Goal: Task Accomplishment & Management: Use online tool/utility

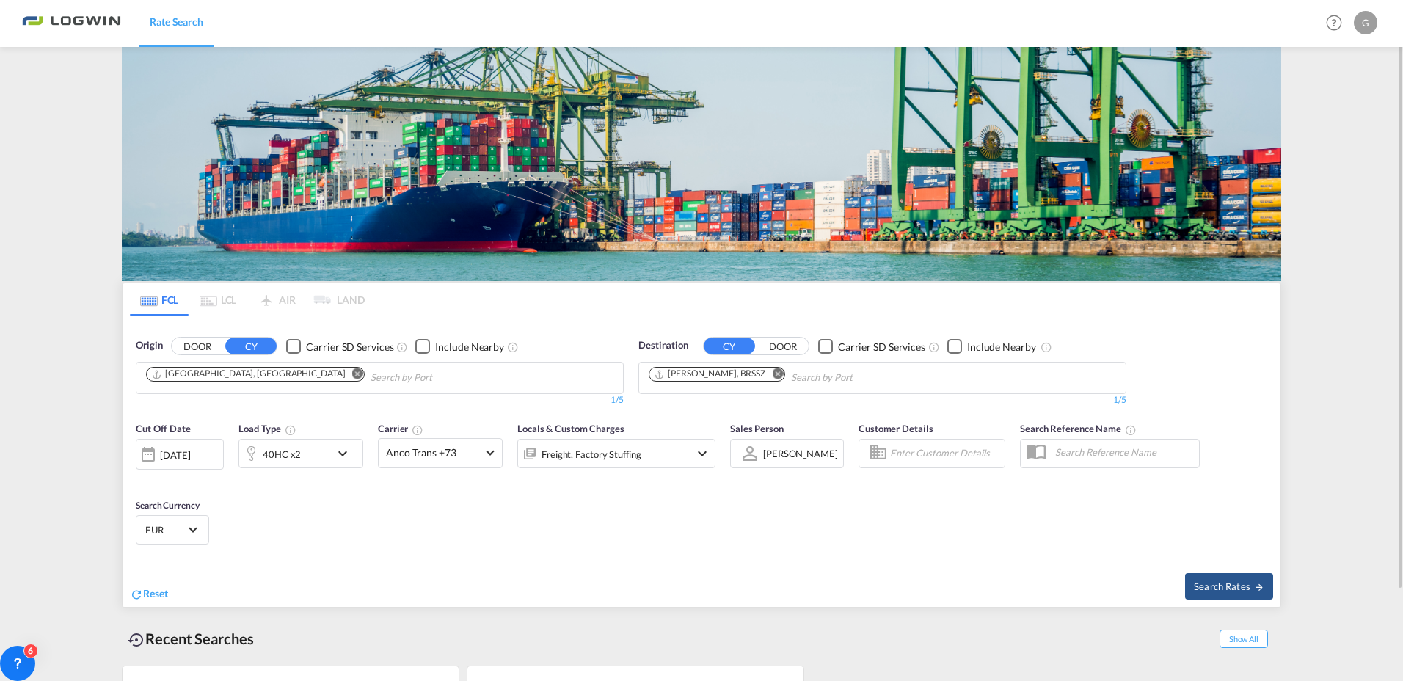
click at [344, 452] on md-icon "icon-chevron-down" at bounding box center [346, 454] width 25 height 18
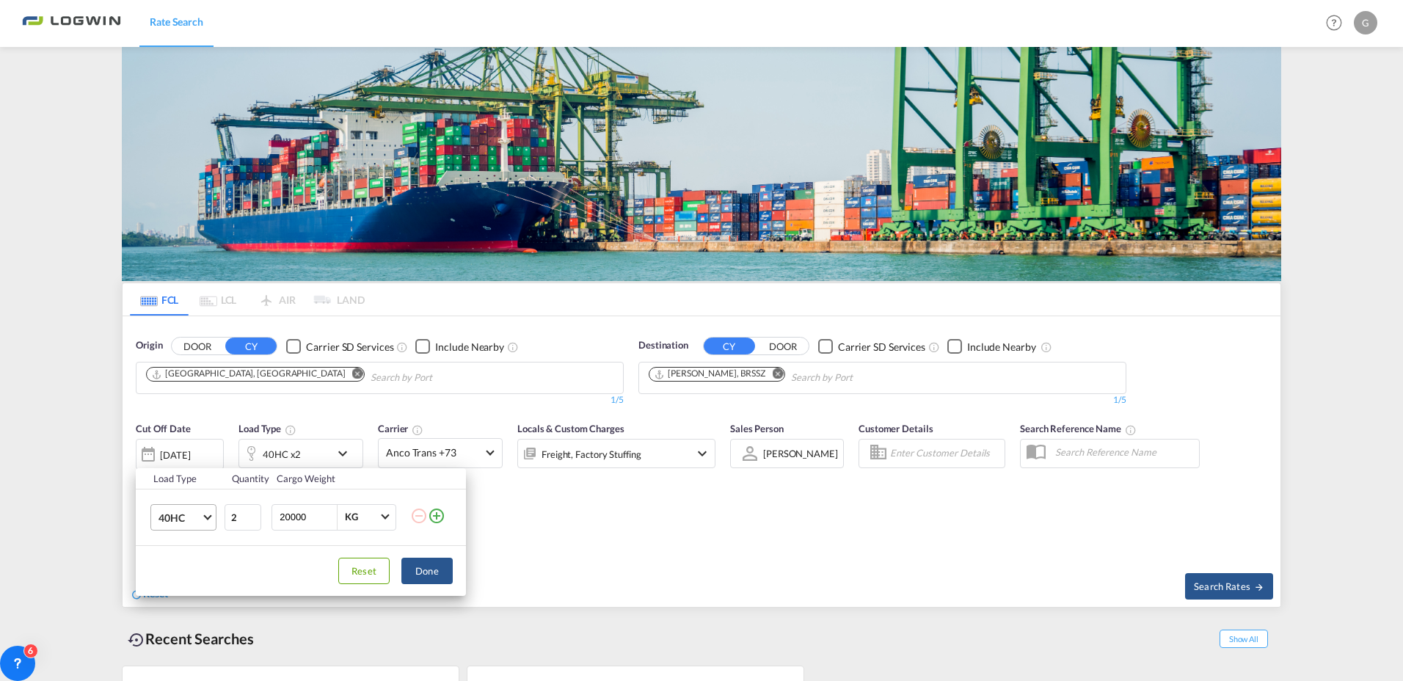
click at [205, 516] on span "Choose: \a40HC" at bounding box center [207, 515] width 8 height 8
click at [183, 482] on div "40GP" at bounding box center [171, 482] width 26 height 15
click at [802, 553] on div "Load Type Quantity Cargo Weight 40GP 2 20000 KG KG Load type addition is restri…" at bounding box center [701, 340] width 1403 height 681
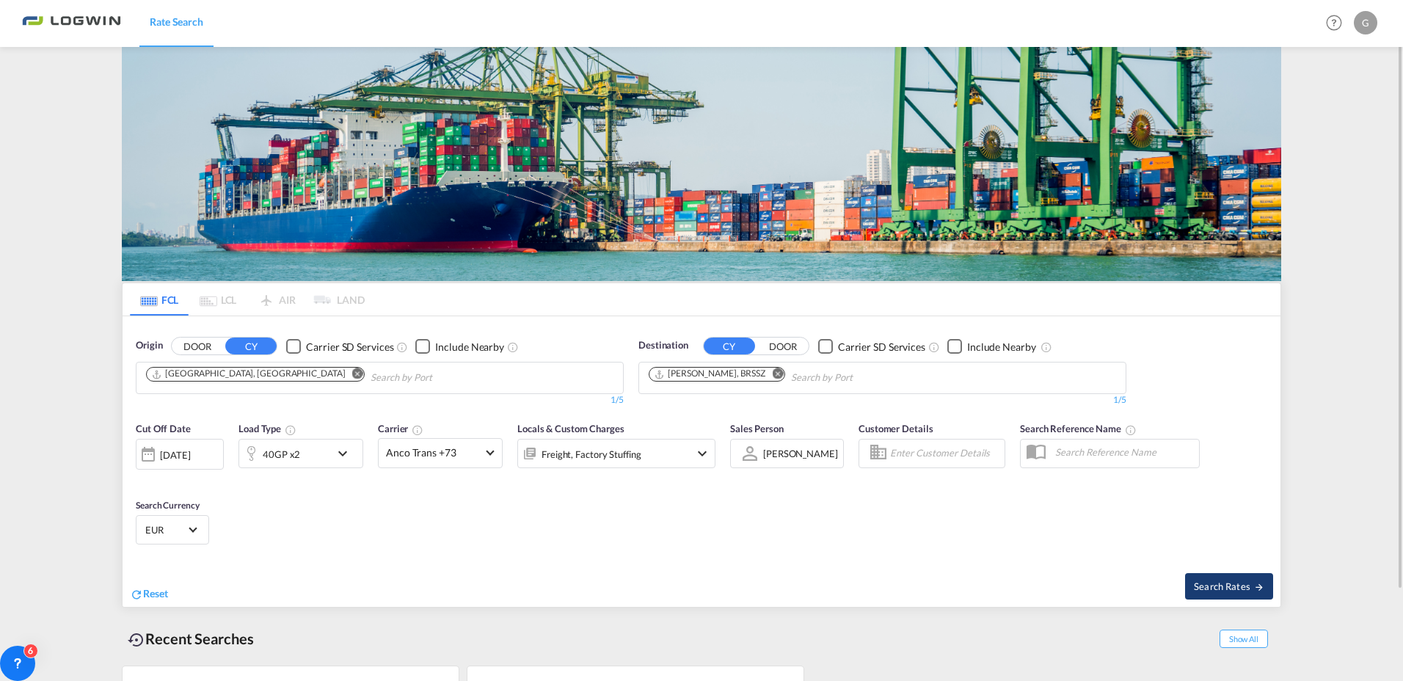
click at [1250, 587] on span "Search Rates" at bounding box center [1228, 586] width 70 height 12
type input "DEHAM to BRSSZ / [DATE]"
